Goal: Information Seeking & Learning: Learn about a topic

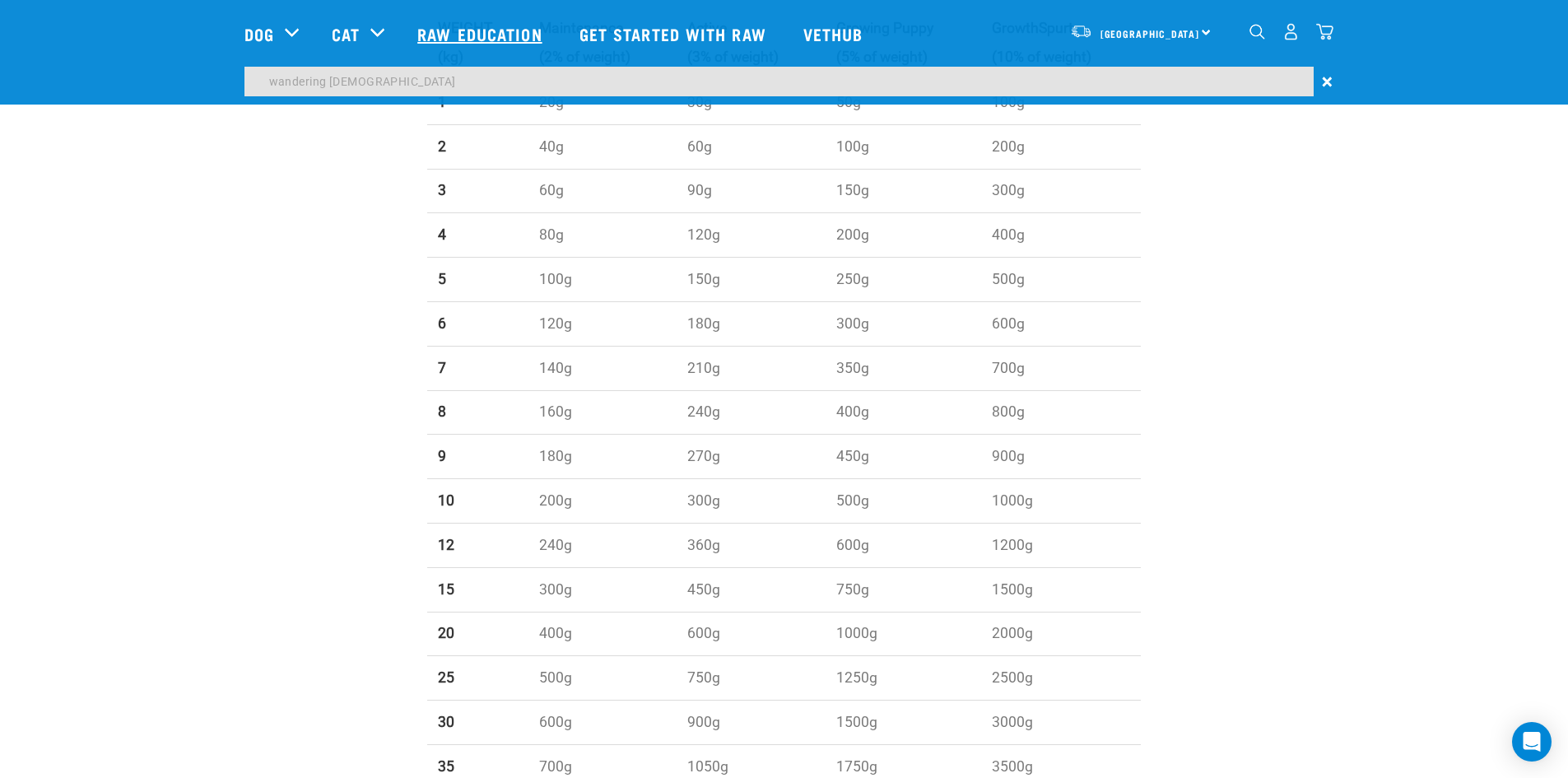
scroll to position [643, 0]
click at [489, 33] on link "Raw Education" at bounding box center [481, 34] width 161 height 66
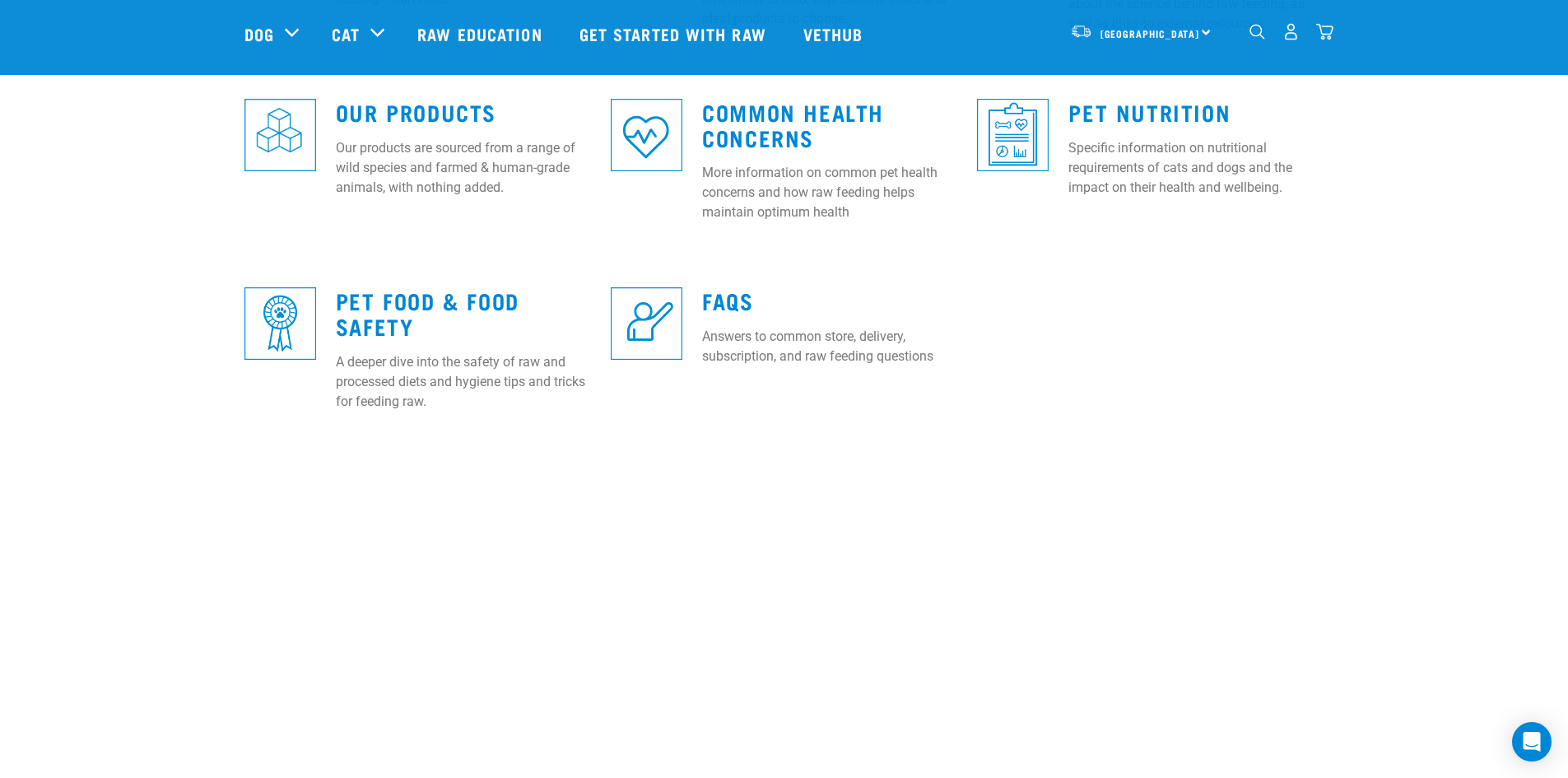
scroll to position [322, 0]
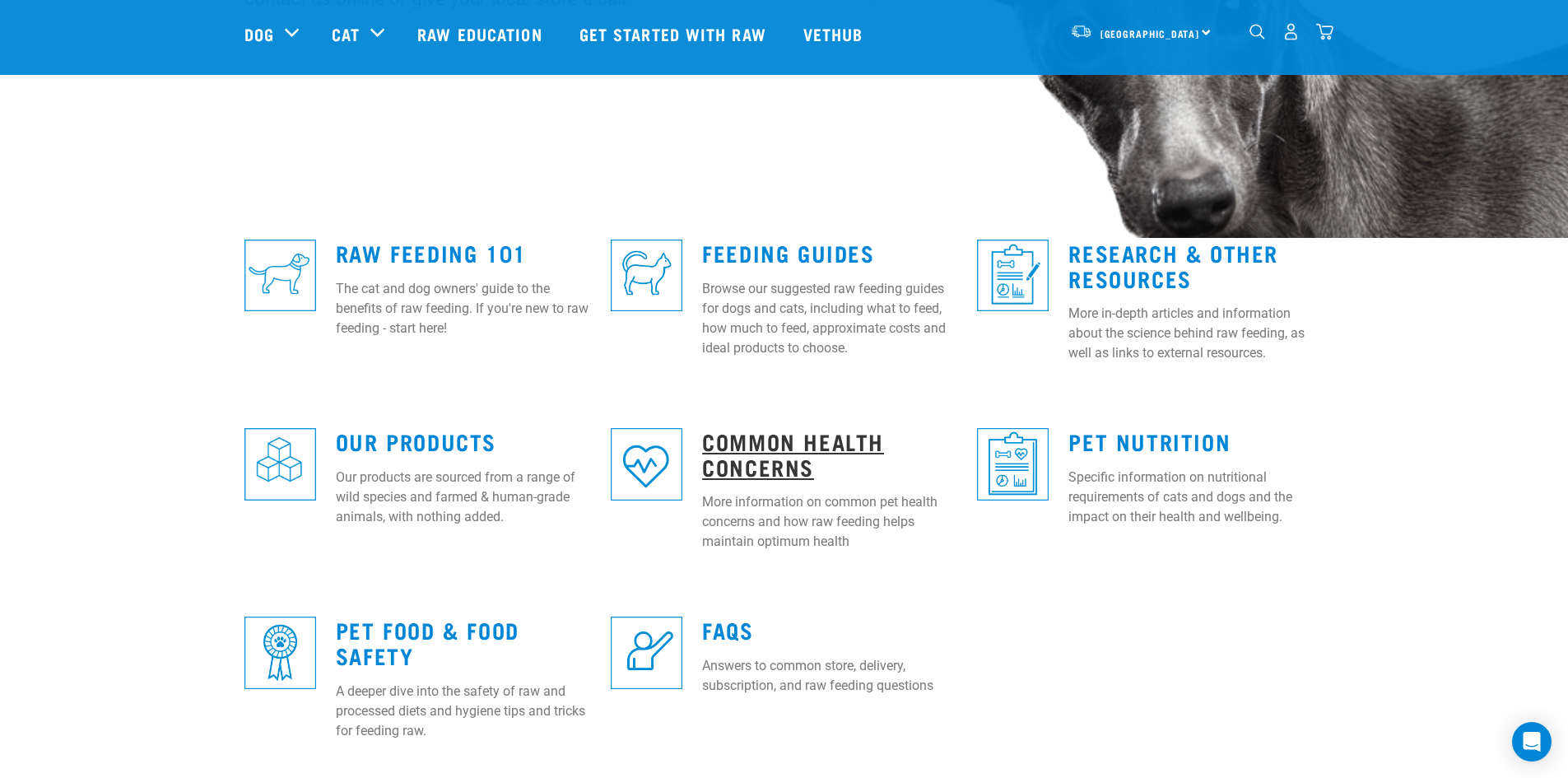
click at [779, 444] on link "Common Health Concerns" at bounding box center [792, 453] width 182 height 38
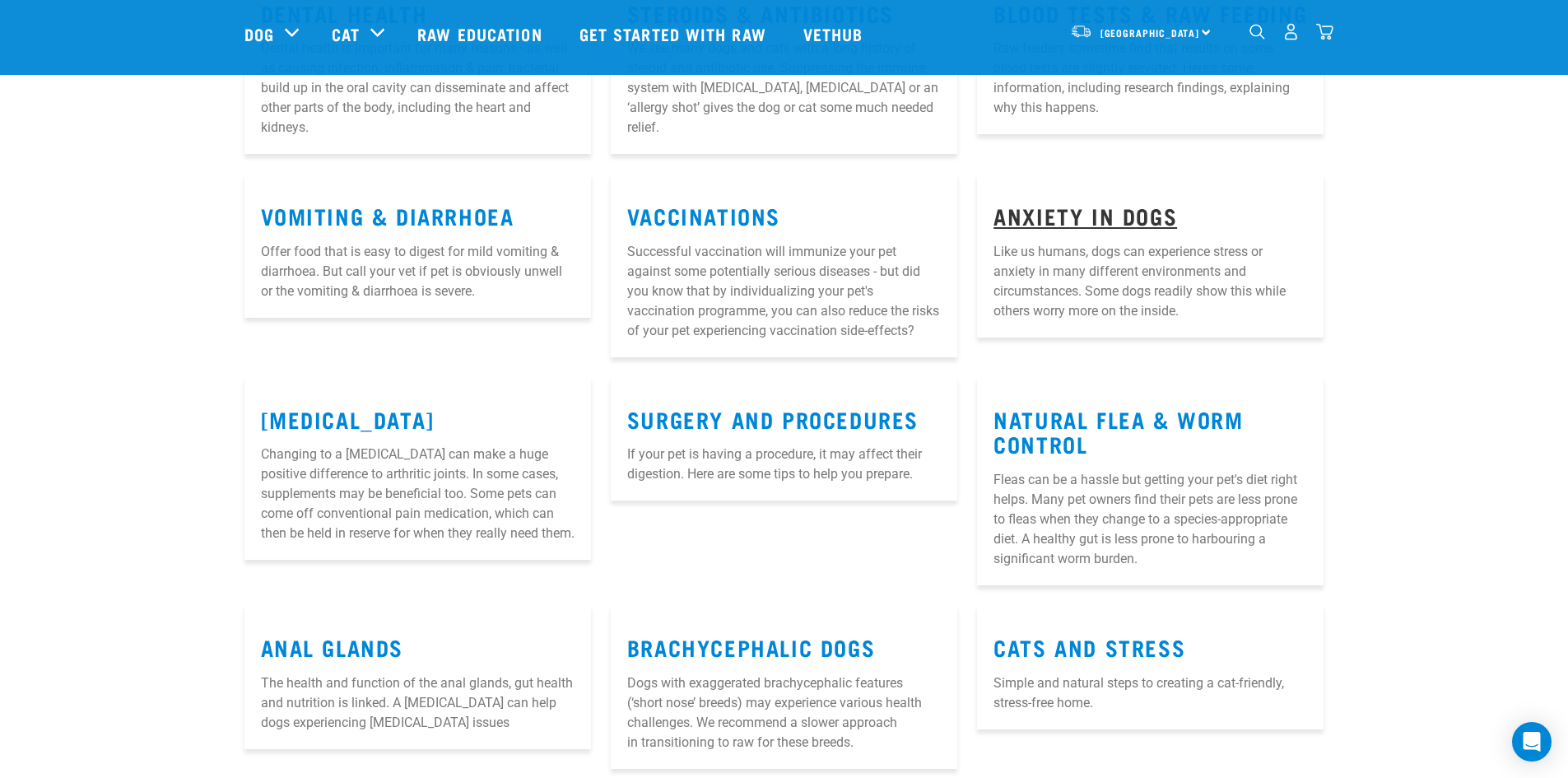
click at [1090, 216] on link "Anxiety in Dogs" at bounding box center [1084, 215] width 183 height 13
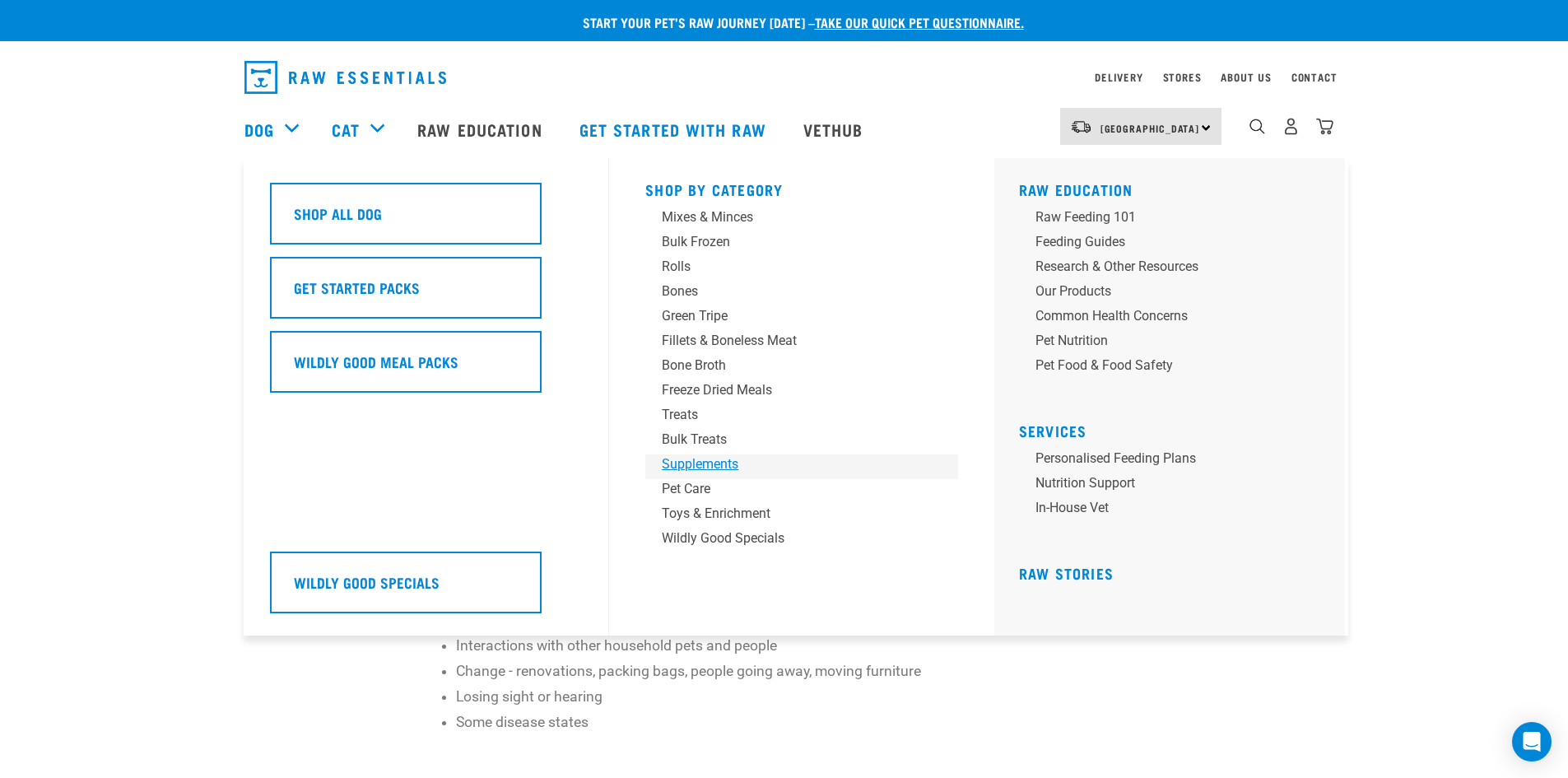
click at [707, 470] on div "Supplements" at bounding box center [790, 463] width 257 height 19
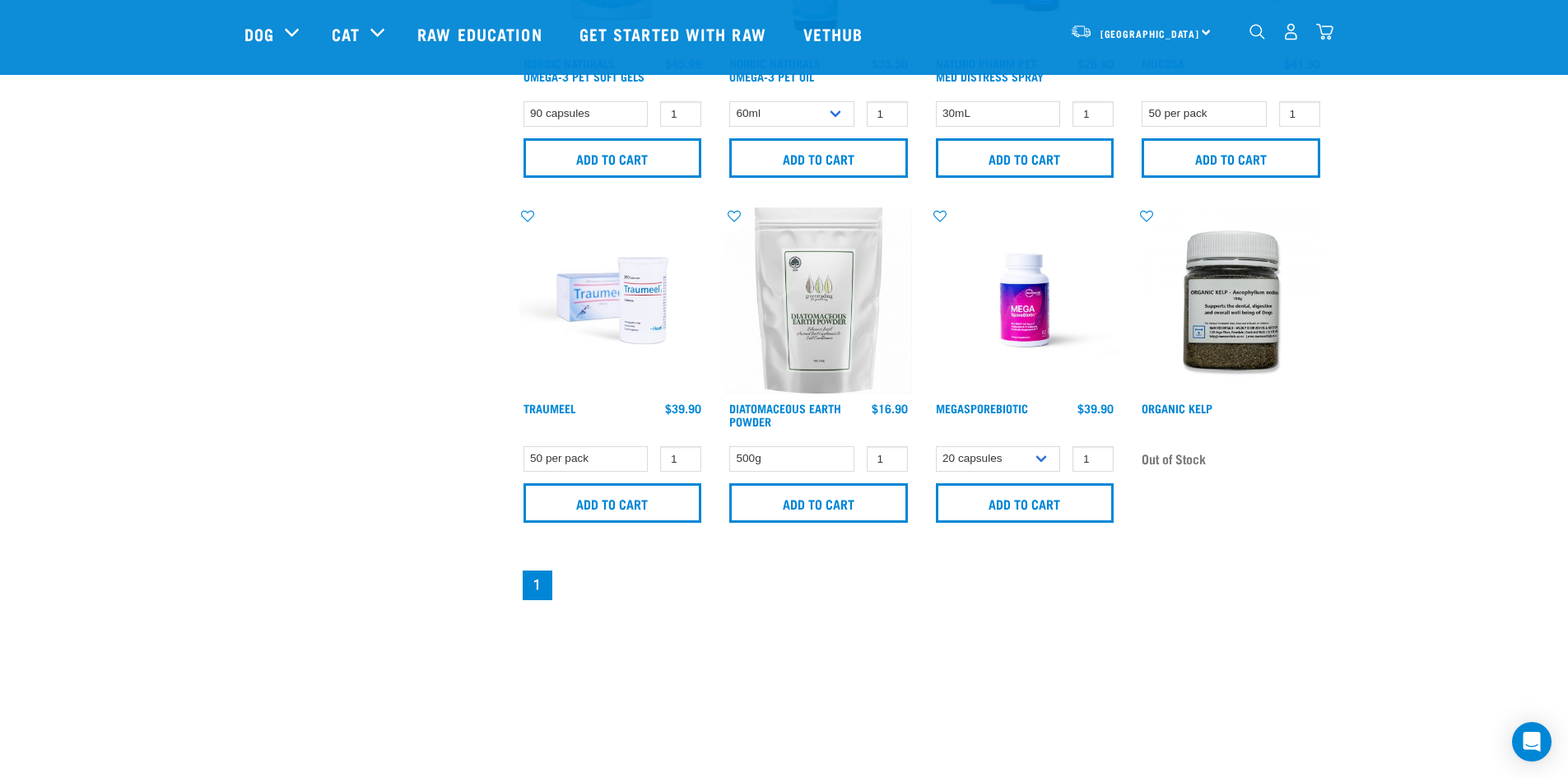
scroll to position [968, 0]
